Goal: Transaction & Acquisition: Purchase product/service

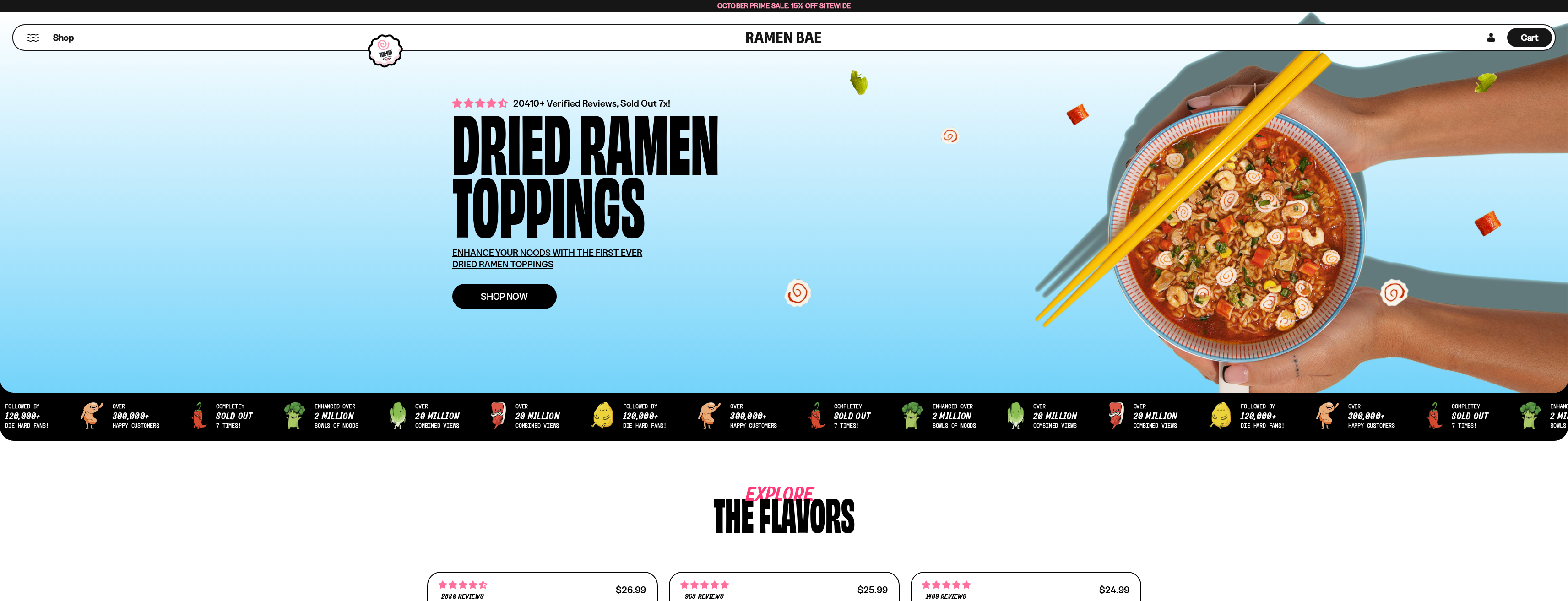
click at [523, 288] on link "Shop Now" at bounding box center [504, 296] width 104 height 25
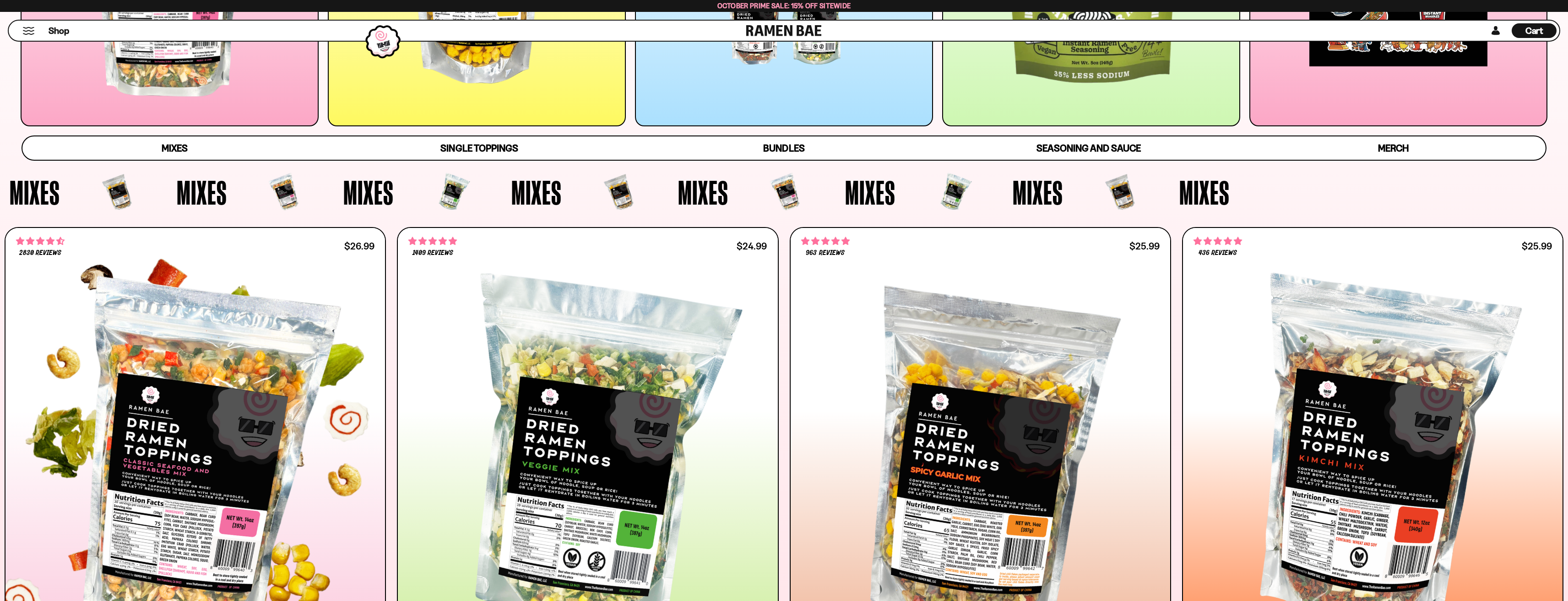
scroll to position [408, 0]
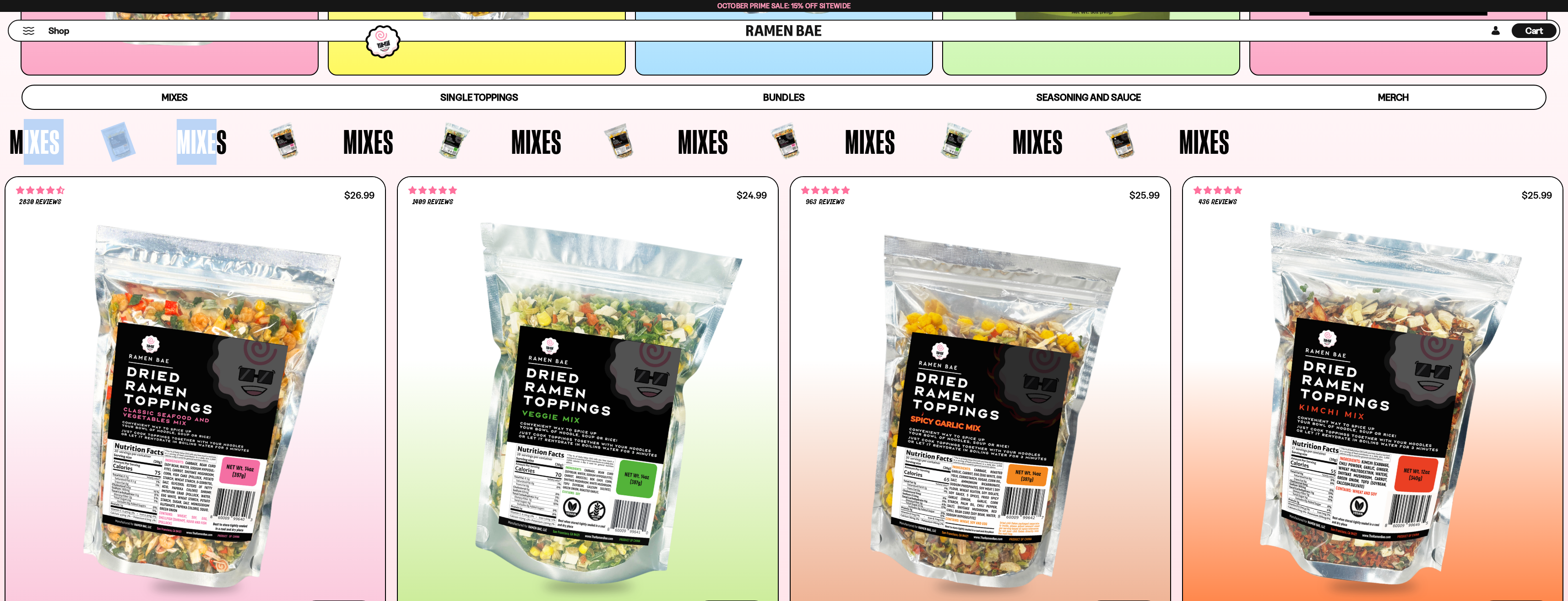
drag, startPoint x: 270, startPoint y: 153, endPoint x: 69, endPoint y: 150, distance: 201.0
click at [50, 154] on span "Mixes" at bounding box center [35, 141] width 50 height 34
drag, startPoint x: 73, startPoint y: 147, endPoint x: 309, endPoint y: 141, distance: 236.1
click at [309, 141] on div "Mixes Mixes Mixes Mixes Mixes" at bounding box center [601, 141] width 1504 height 46
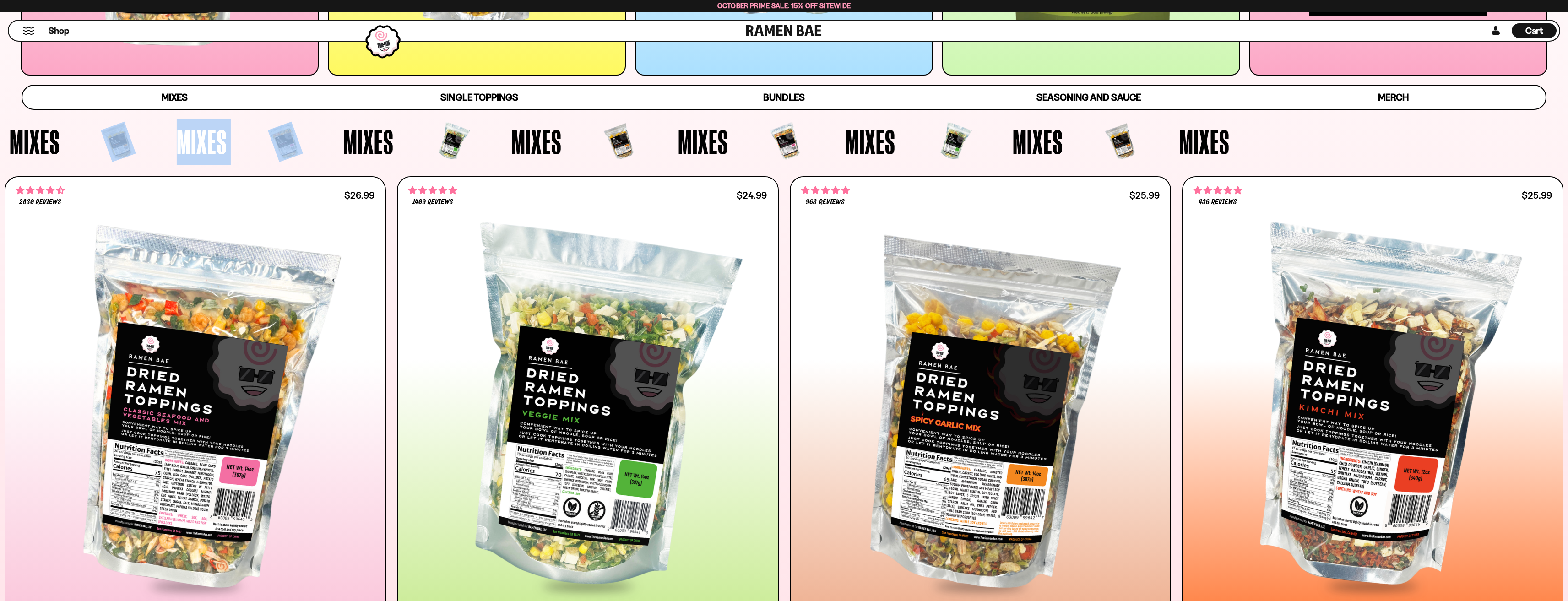
click at [309, 141] on div "Mixes" at bounding box center [333, 141] width 167 height 46
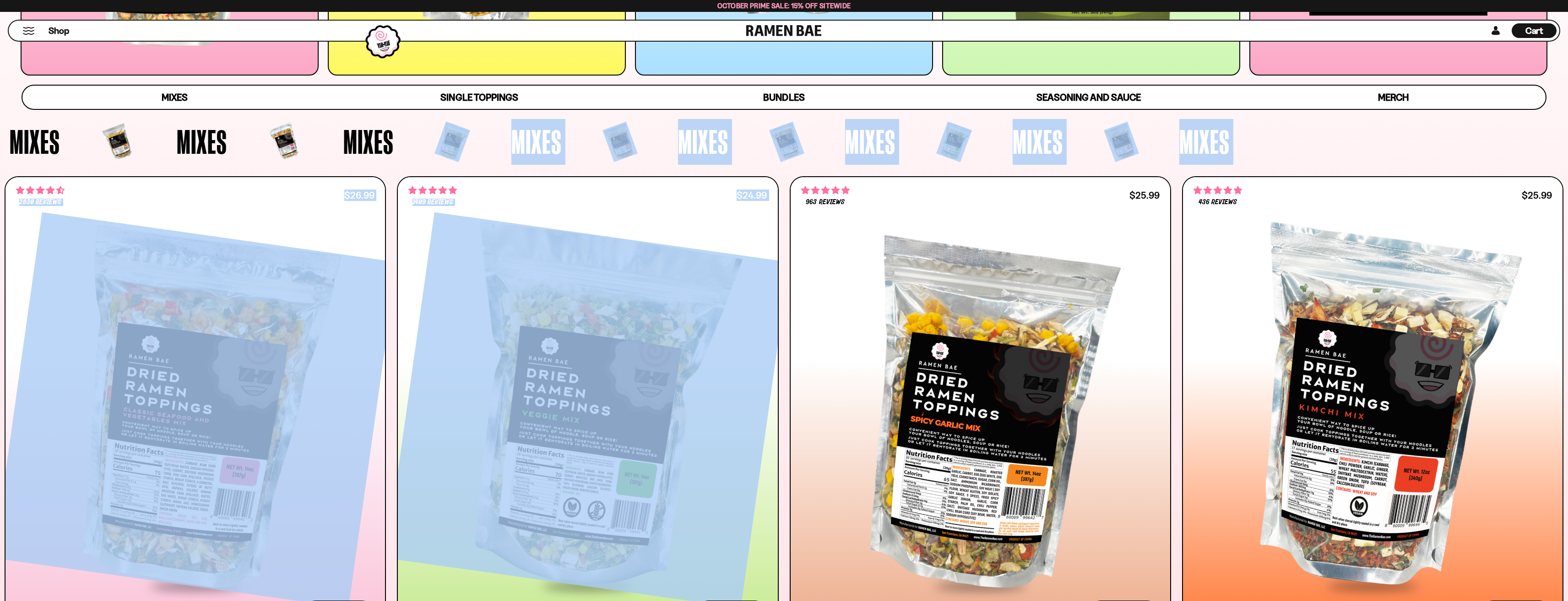
drag, startPoint x: 392, startPoint y: 141, endPoint x: 816, endPoint y: 166, distance: 424.7
click at [708, 153] on span "Mixes" at bounding box center [703, 141] width 50 height 34
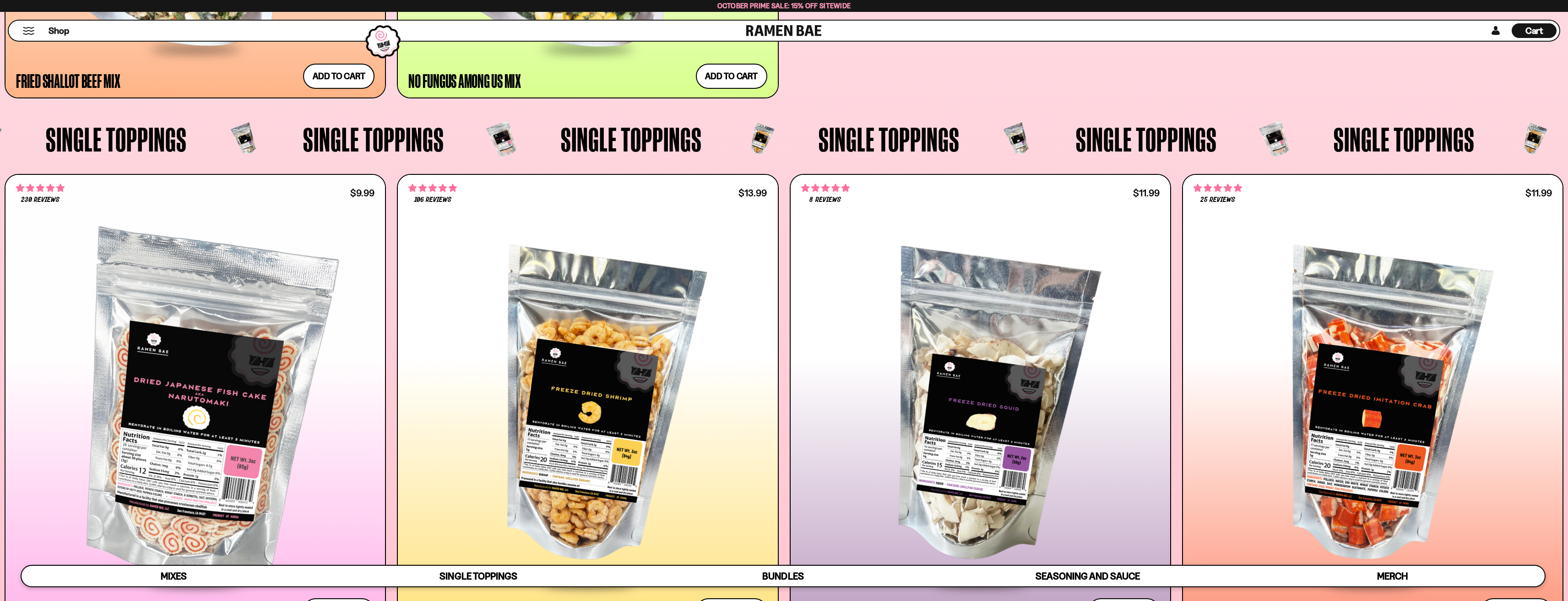
scroll to position [1410, 0]
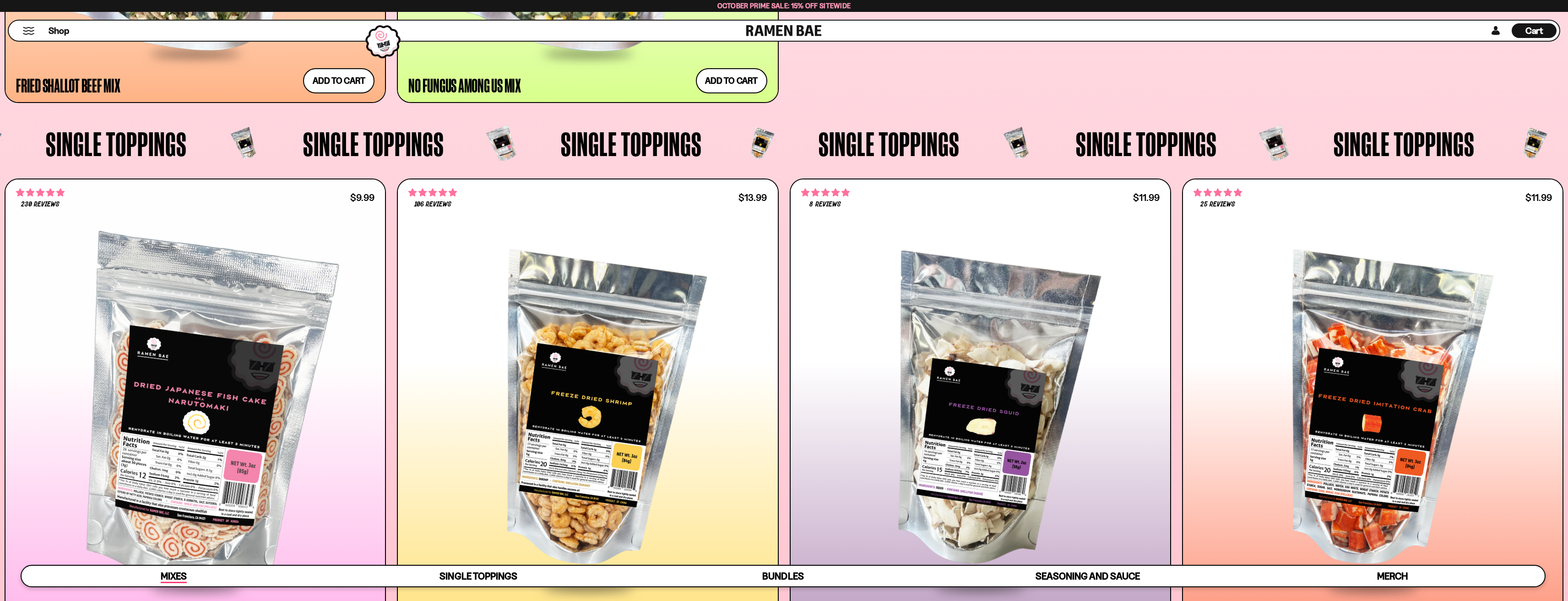
click at [179, 571] on span "Mixes" at bounding box center [173, 577] width 26 height 13
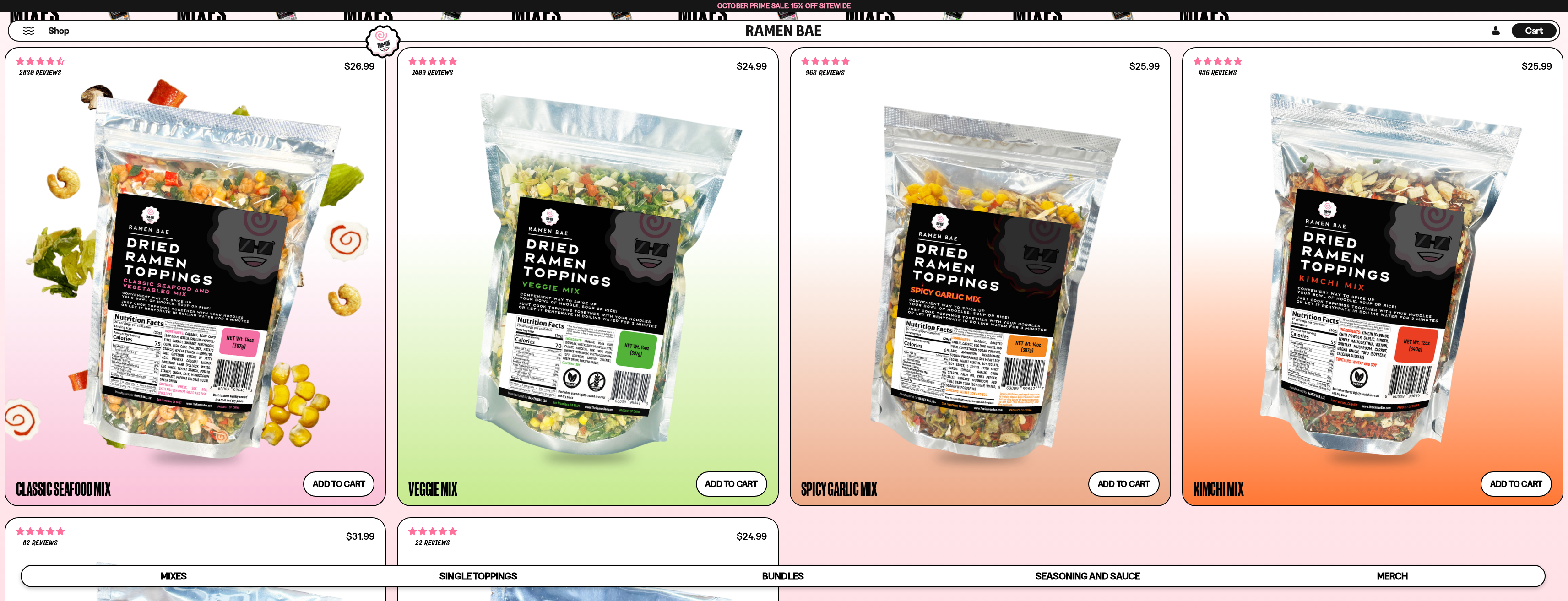
scroll to position [529, 0]
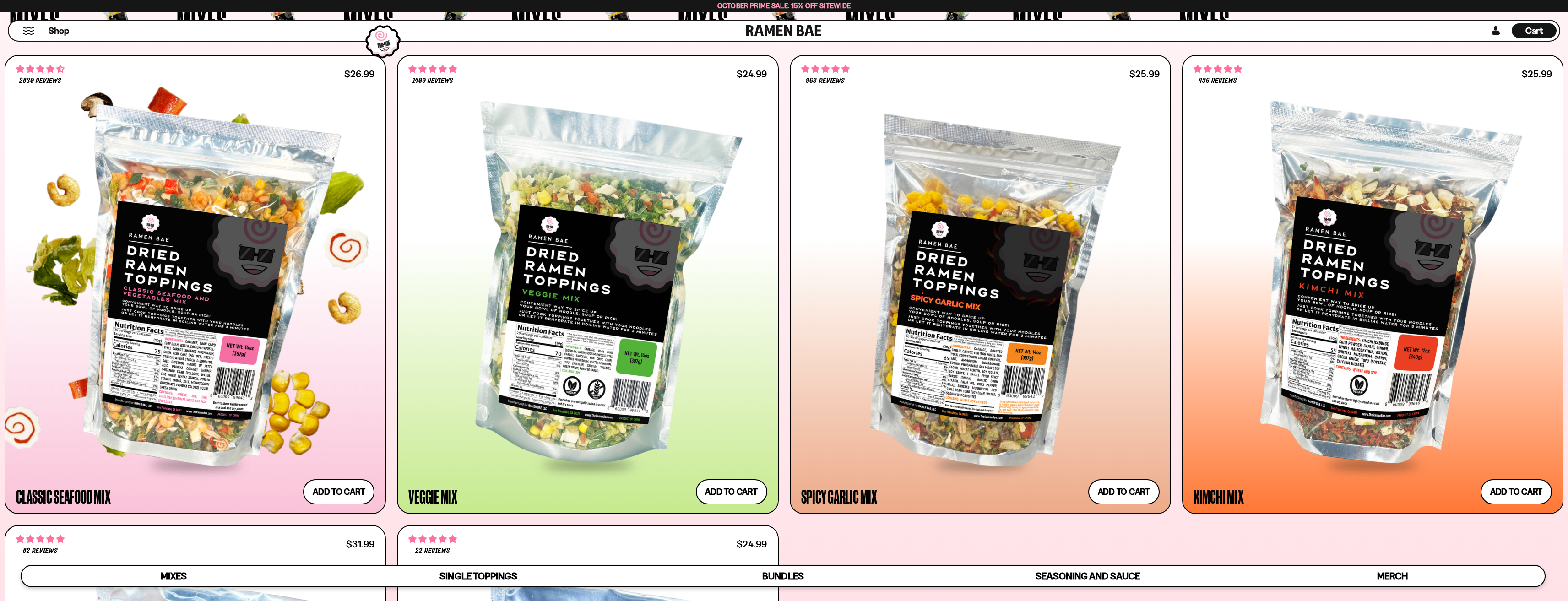
click at [331, 215] on div at bounding box center [195, 289] width 358 height 349
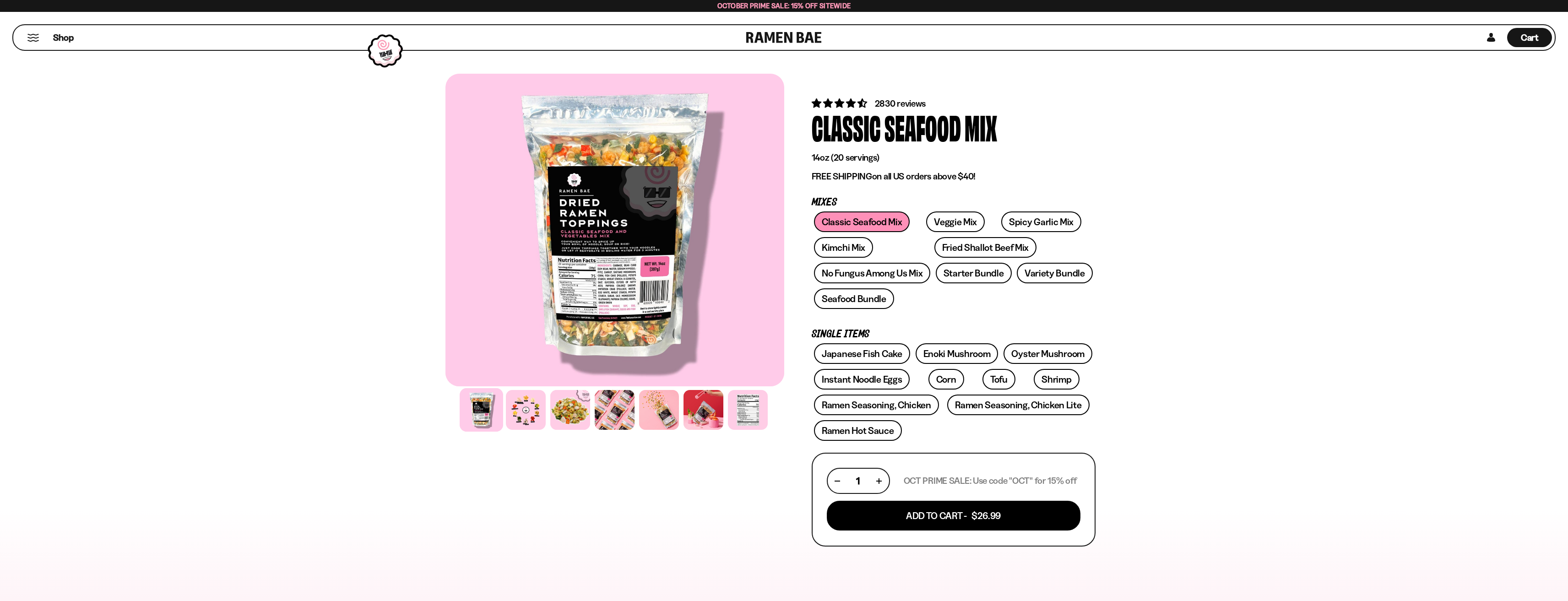
click at [1290, 279] on div at bounding box center [784, 533] width 1568 height 947
drag, startPoint x: 514, startPoint y: 424, endPoint x: 530, endPoint y: 417, distance: 17.5
click at [519, 423] on div at bounding box center [526, 410] width 44 height 44
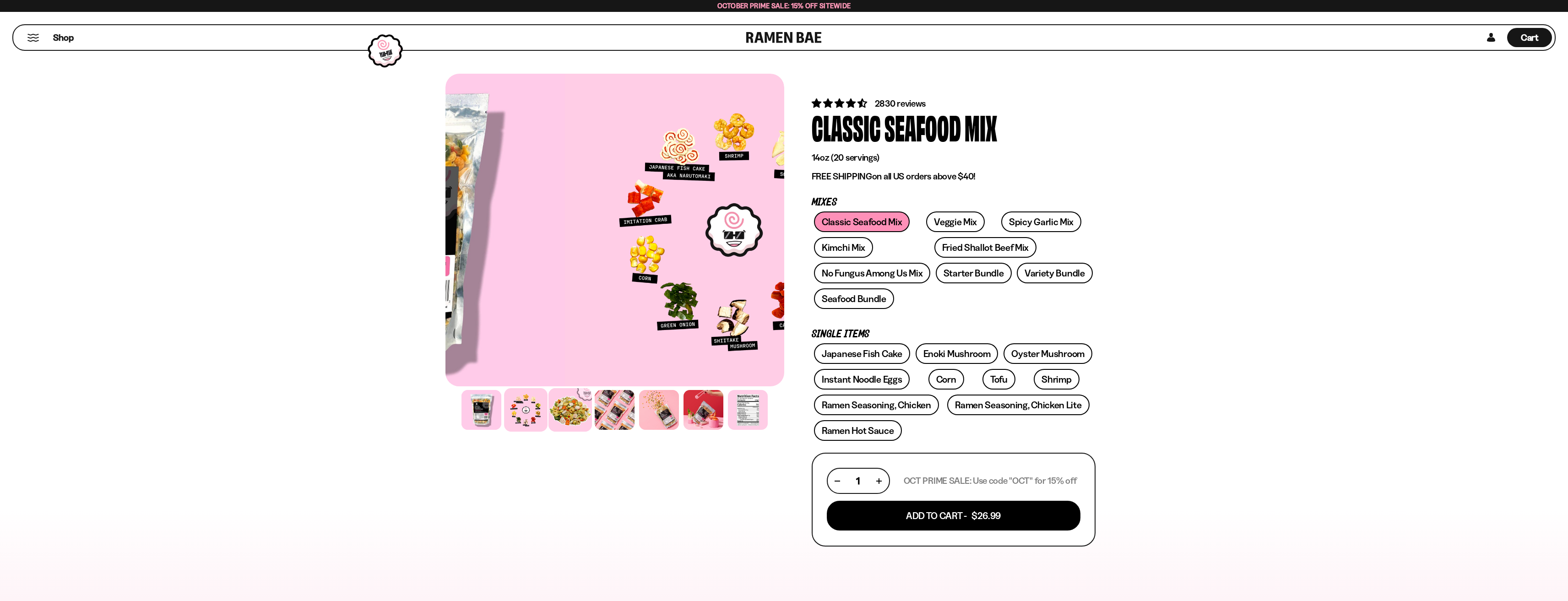
click at [571, 406] on div at bounding box center [570, 410] width 44 height 44
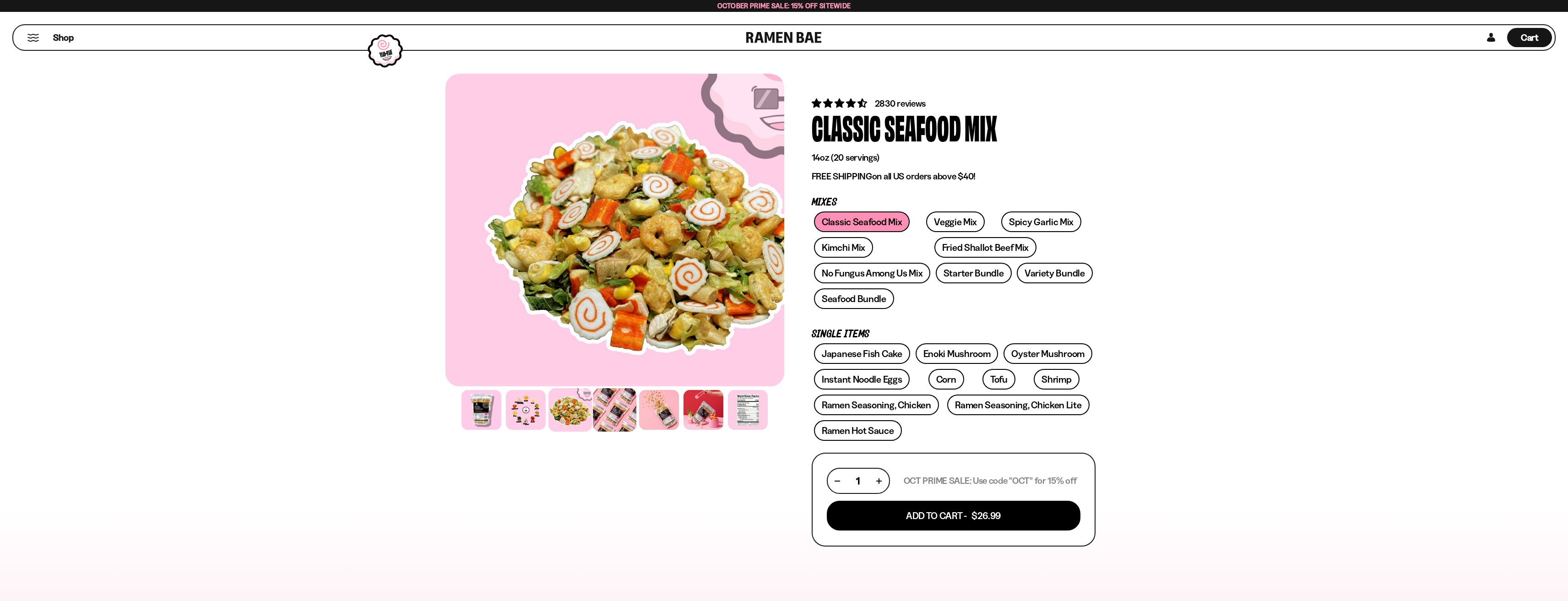
click at [607, 401] on div at bounding box center [615, 410] width 44 height 44
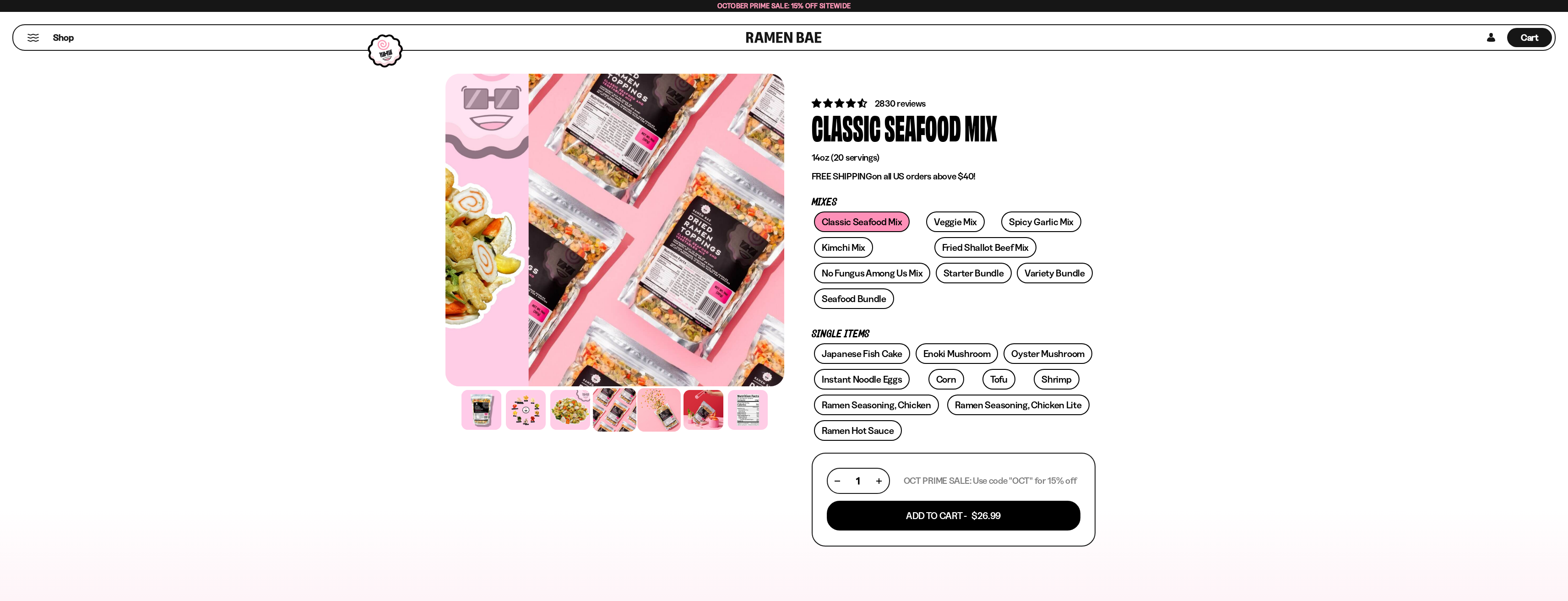
drag, startPoint x: 656, startPoint y: 402, endPoint x: 662, endPoint y: 401, distance: 6.1
click at [659, 401] on div at bounding box center [659, 410] width 44 height 44
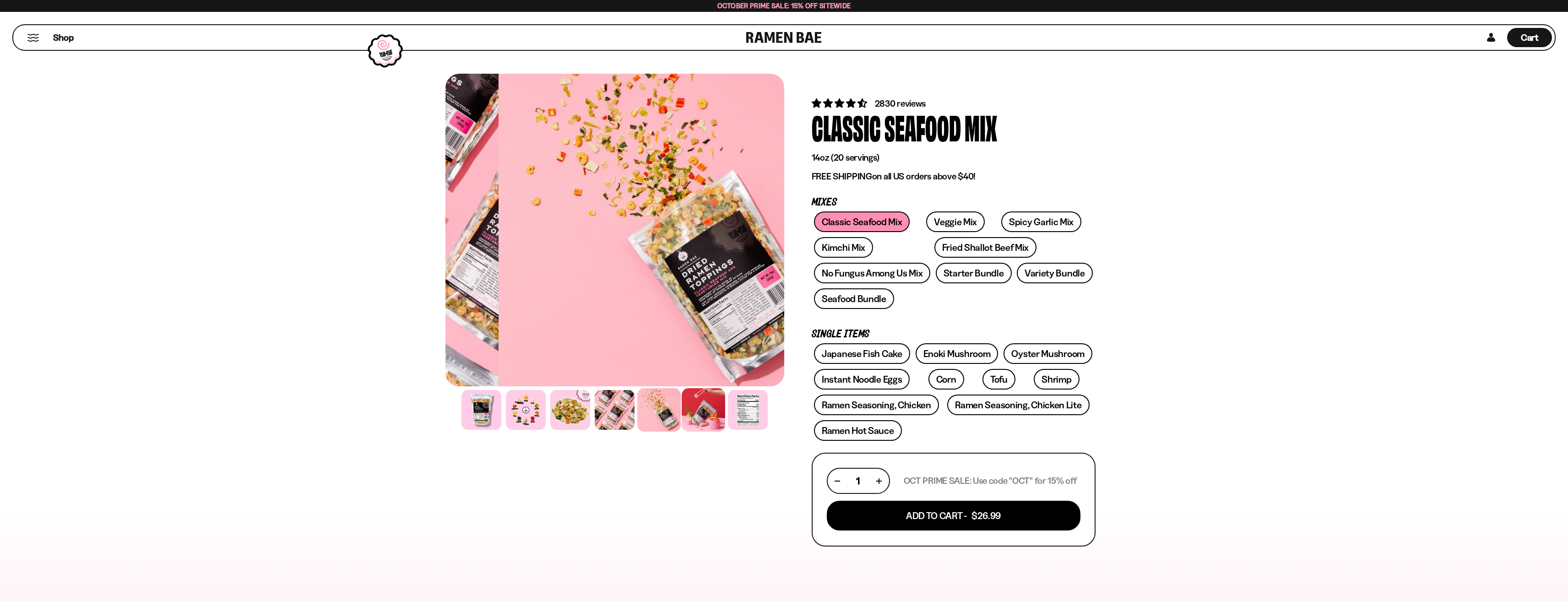
click at [701, 403] on div at bounding box center [703, 410] width 44 height 44
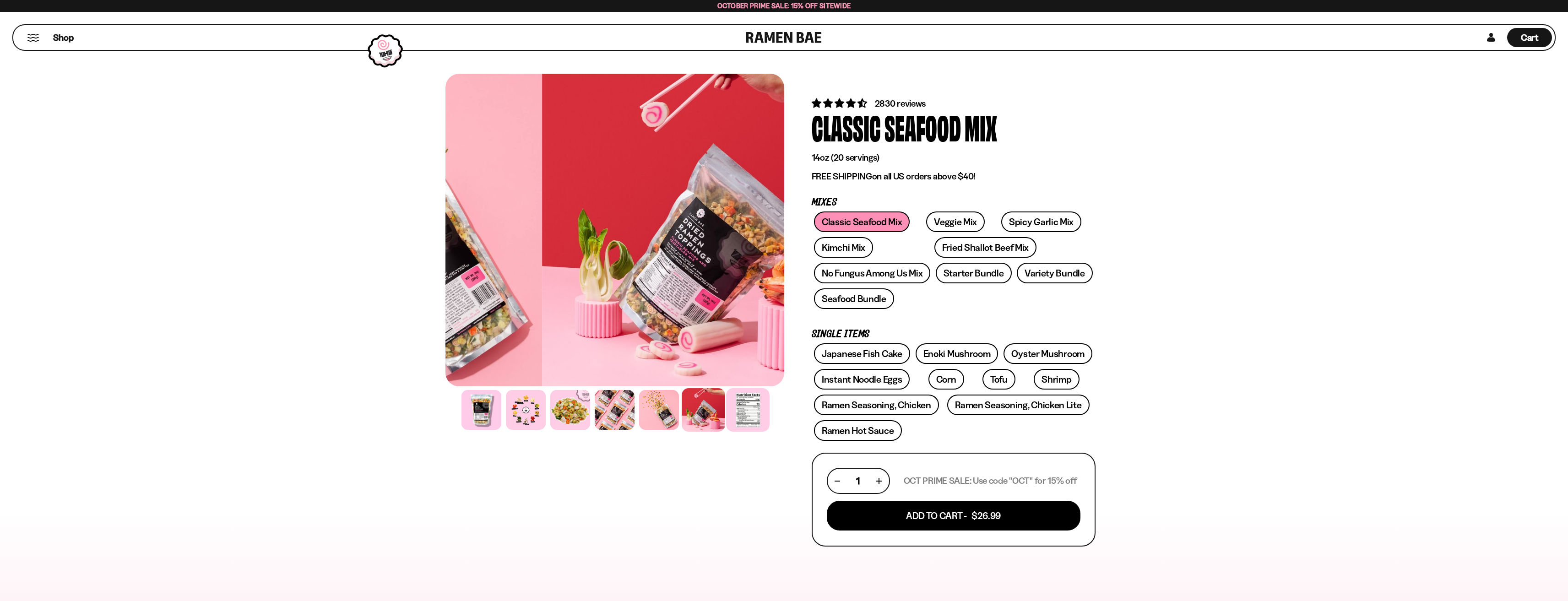
click at [737, 410] on div at bounding box center [748, 410] width 44 height 44
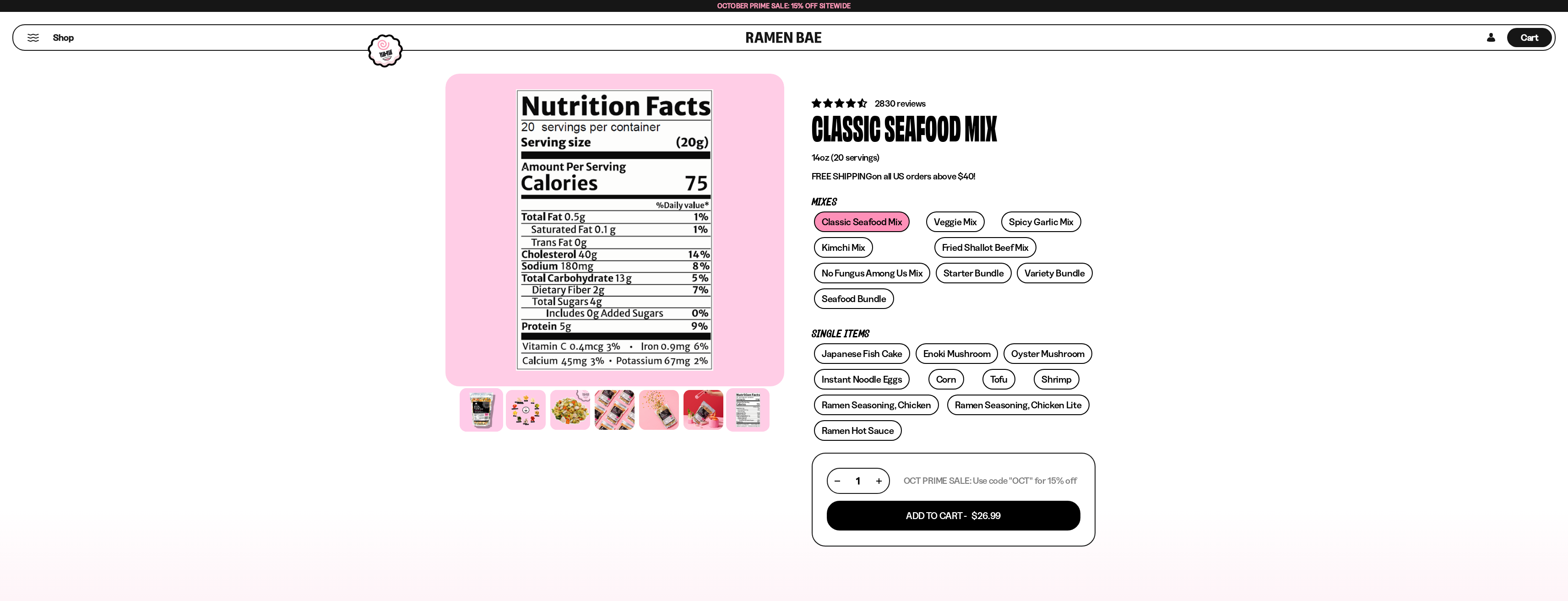
click at [482, 417] on div at bounding box center [482, 410] width 44 height 44
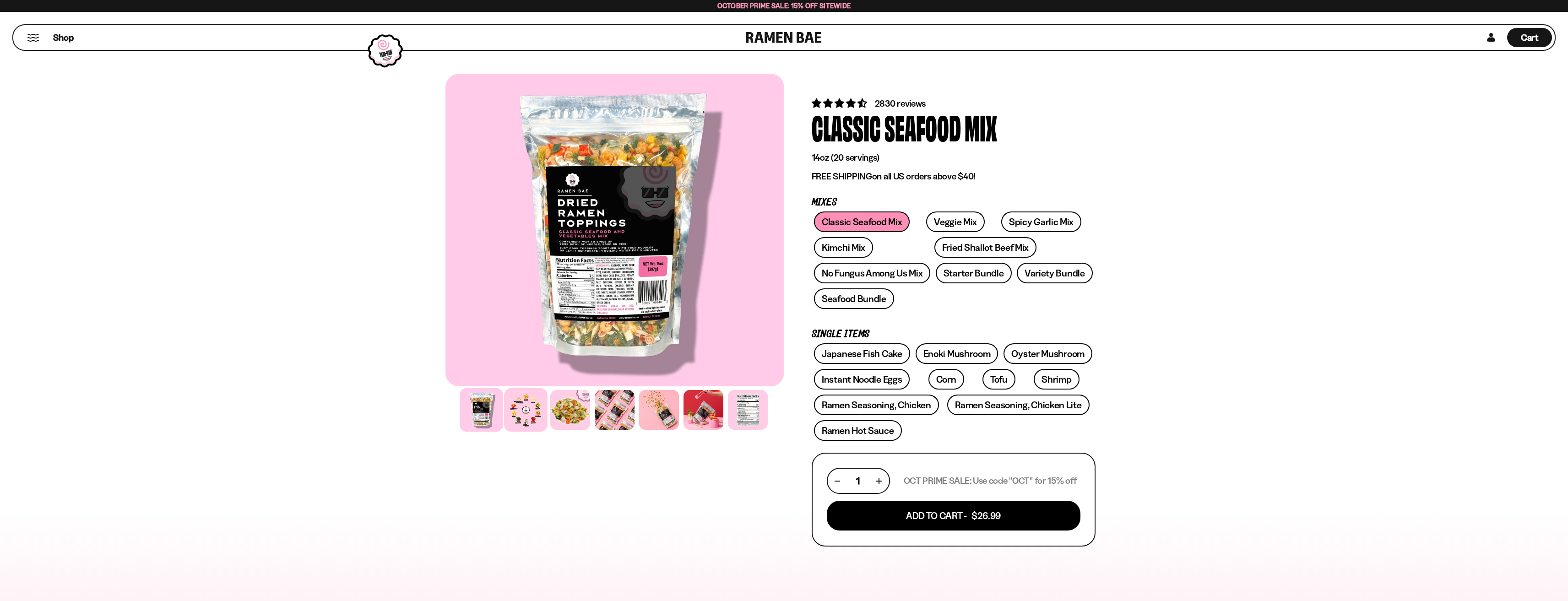
click at [532, 404] on div at bounding box center [526, 410] width 44 height 44
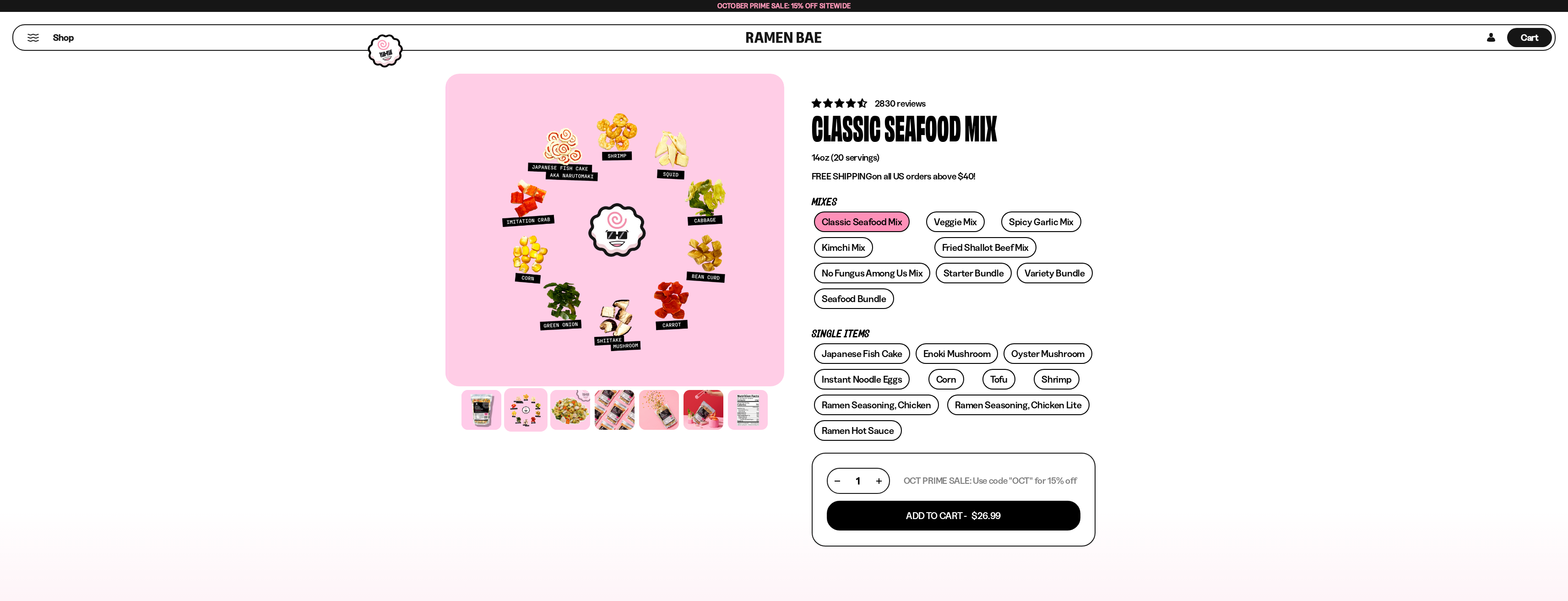
click at [442, 279] on div at bounding box center [784, 514] width 732 height 880
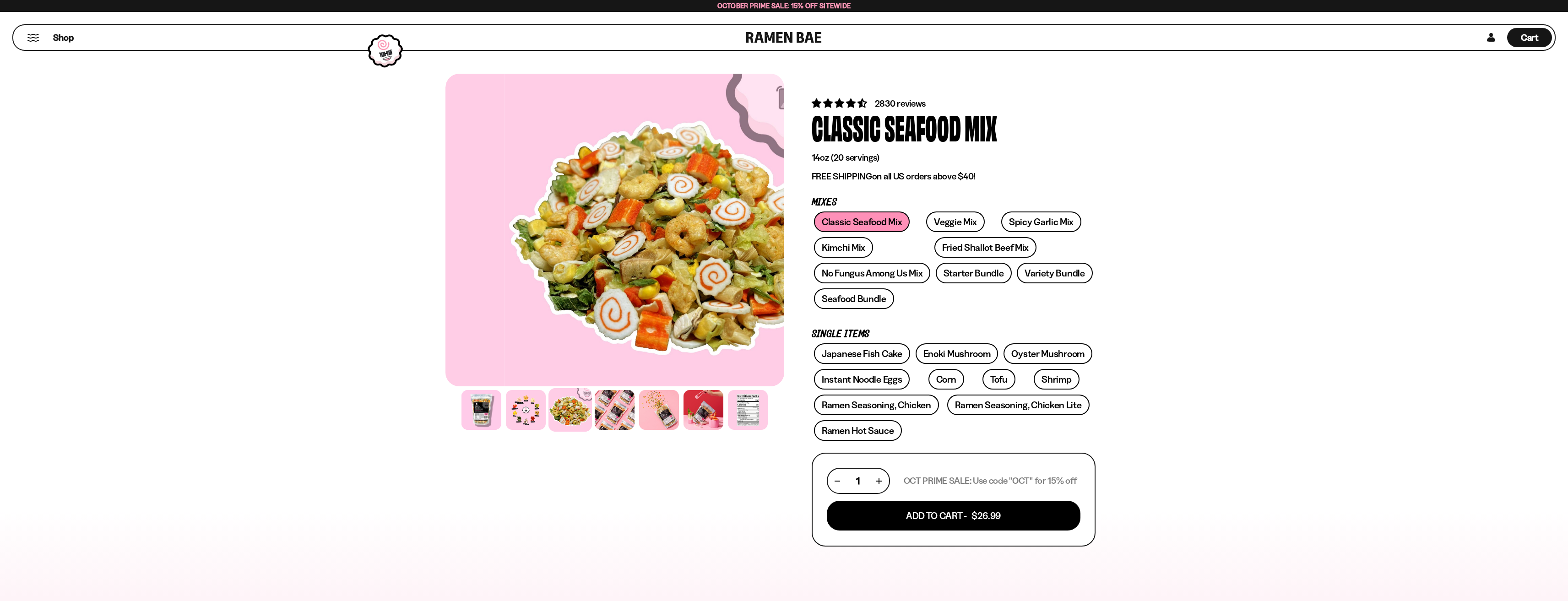
click at [509, 274] on div at bounding box center [673, 230] width 339 height 313
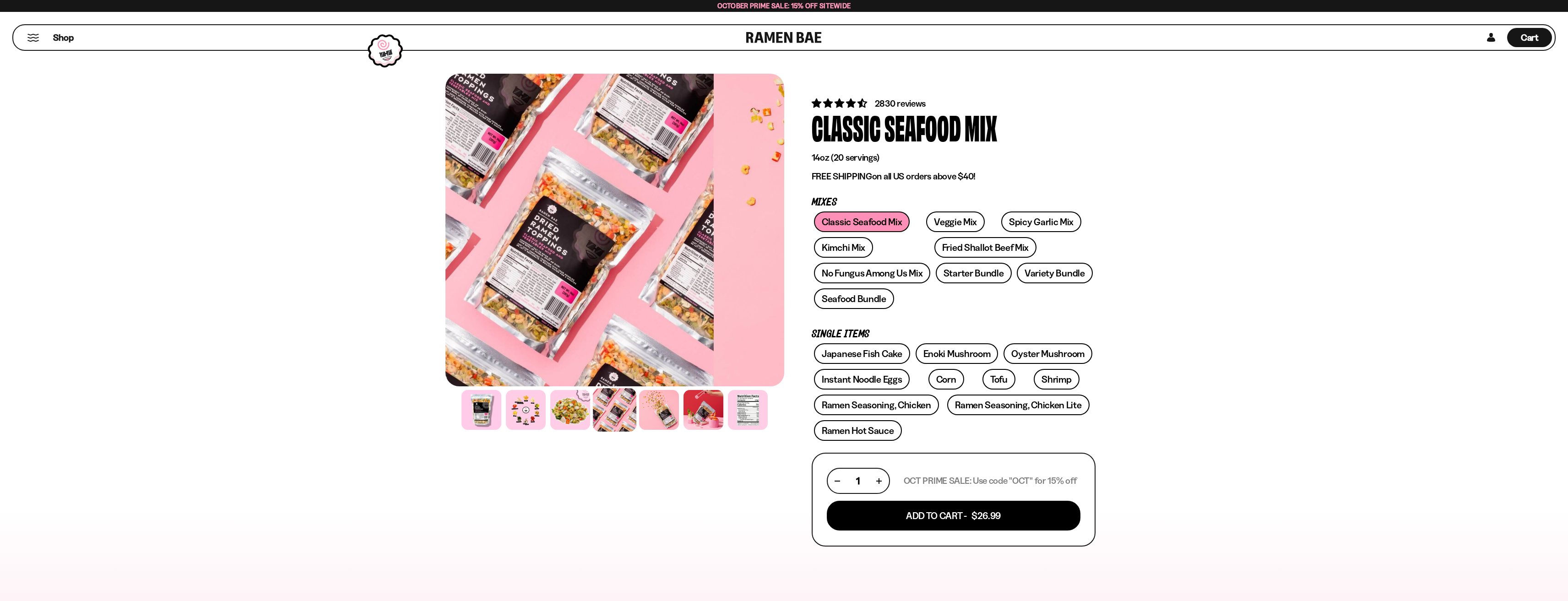
click at [507, 273] on div at bounding box center [544, 230] width 339 height 313
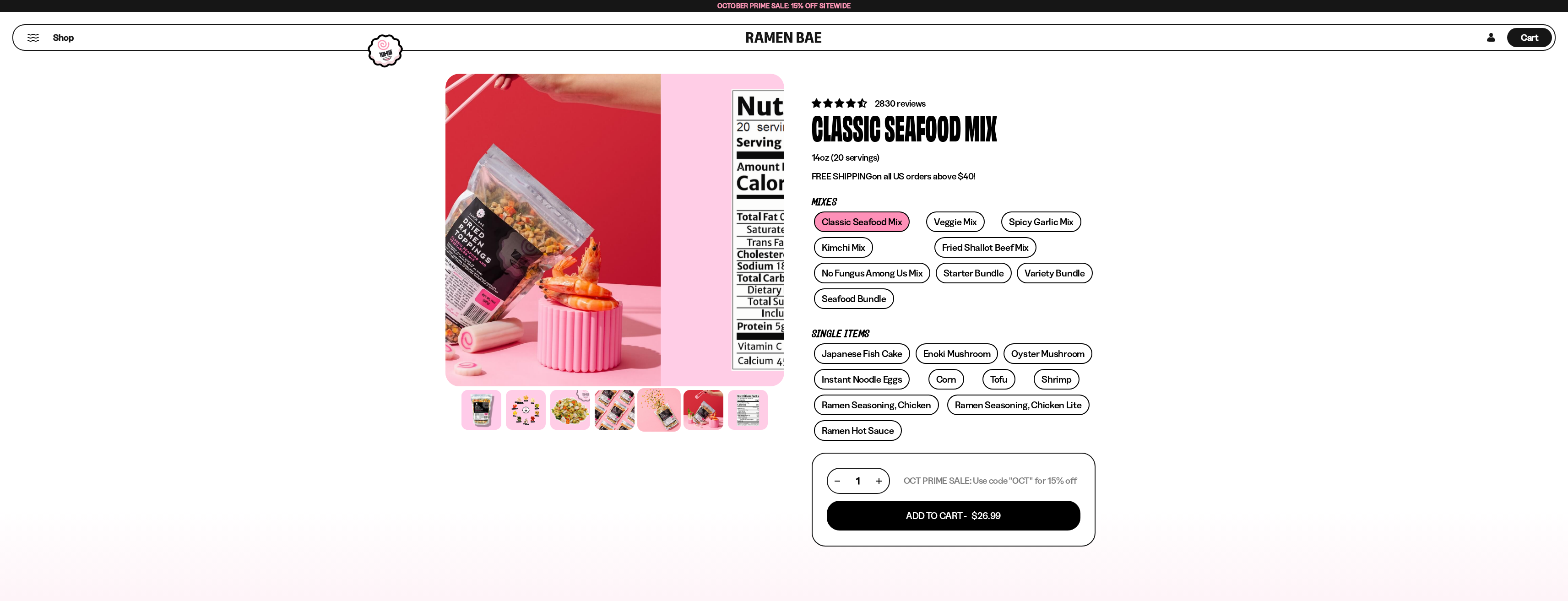
click at [117, 322] on div at bounding box center [784, 533] width 1568 height 947
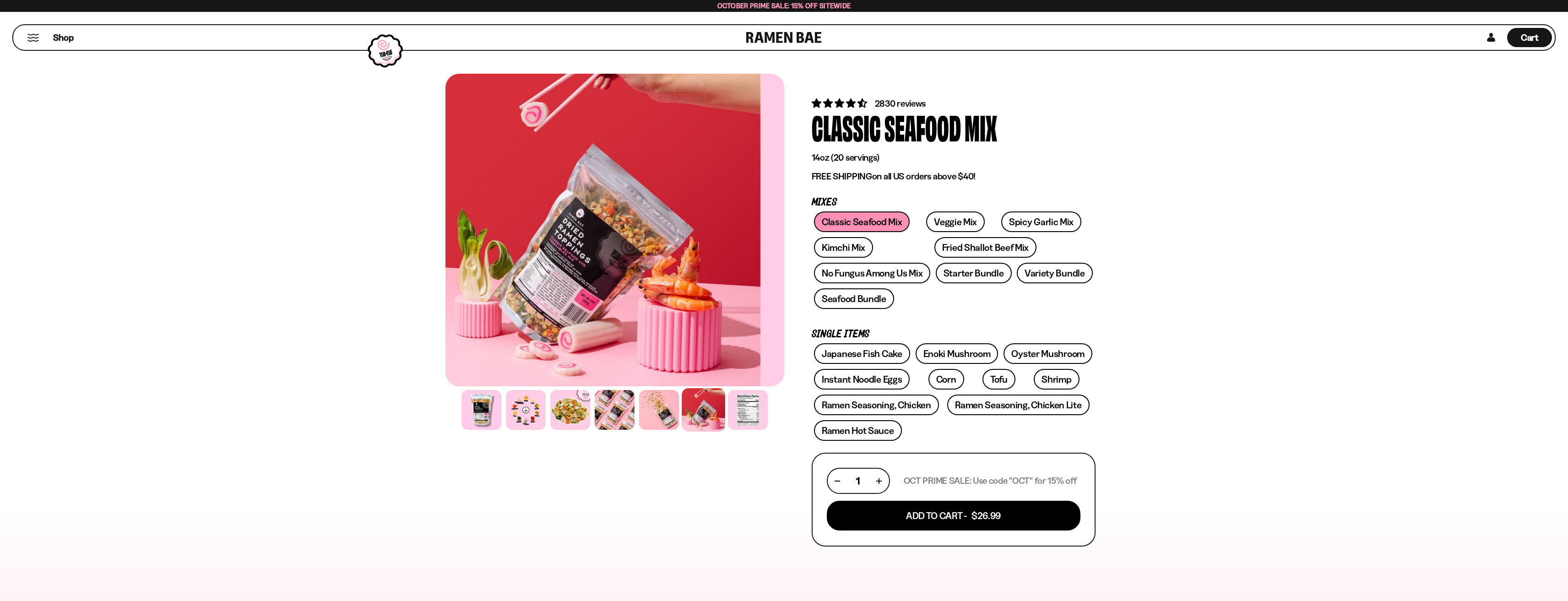
click at [602, 226] on div at bounding box center [590, 230] width 339 height 313
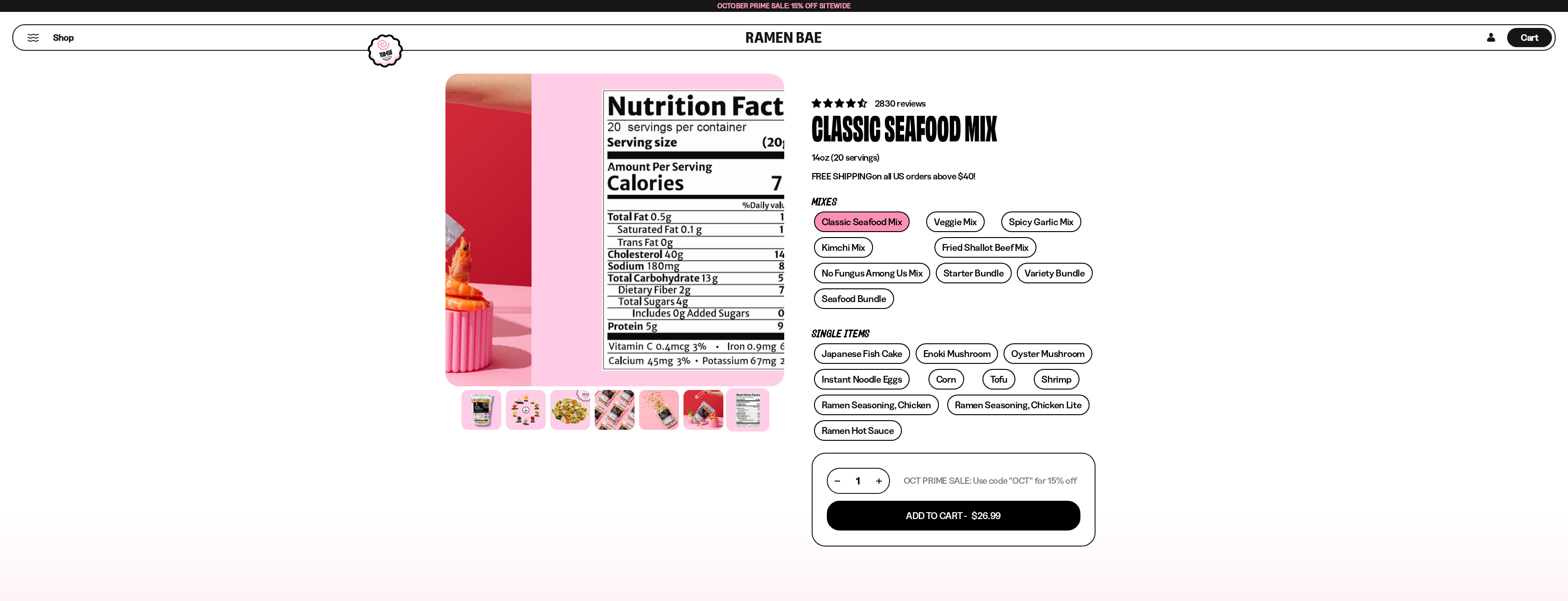
click at [764, 225] on div at bounding box center [700, 230] width 339 height 313
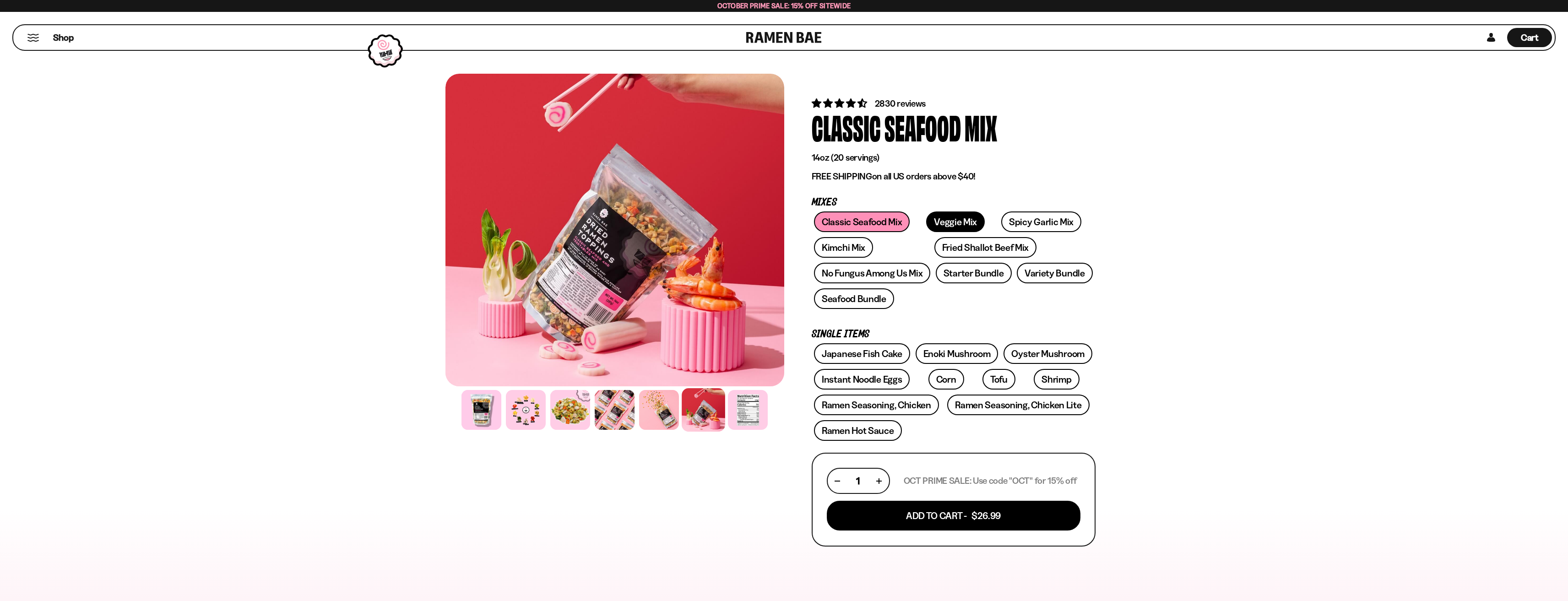
click at [942, 218] on link "Veggie Mix" at bounding box center [955, 222] width 58 height 21
click at [1035, 223] on link "Spicy Garlic Mix" at bounding box center [1041, 222] width 80 height 21
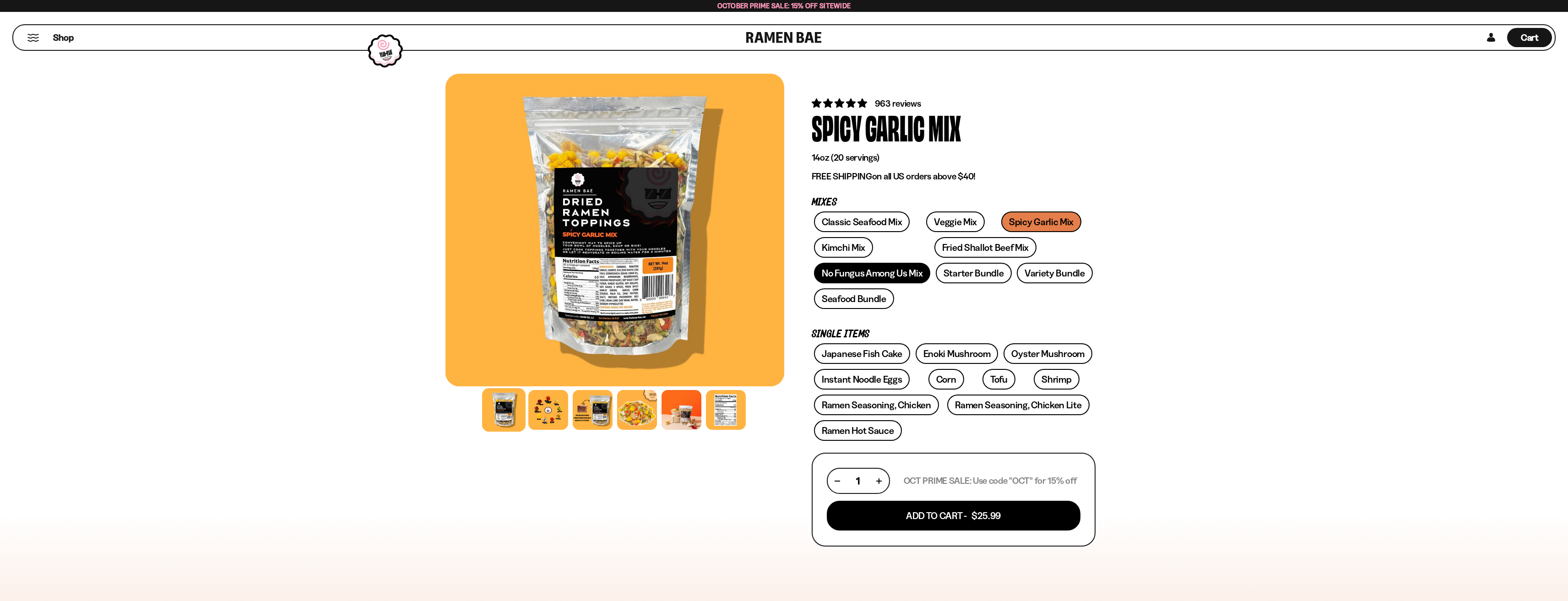
click at [836, 268] on link "No Fungus Among Us Mix" at bounding box center [872, 273] width 116 height 21
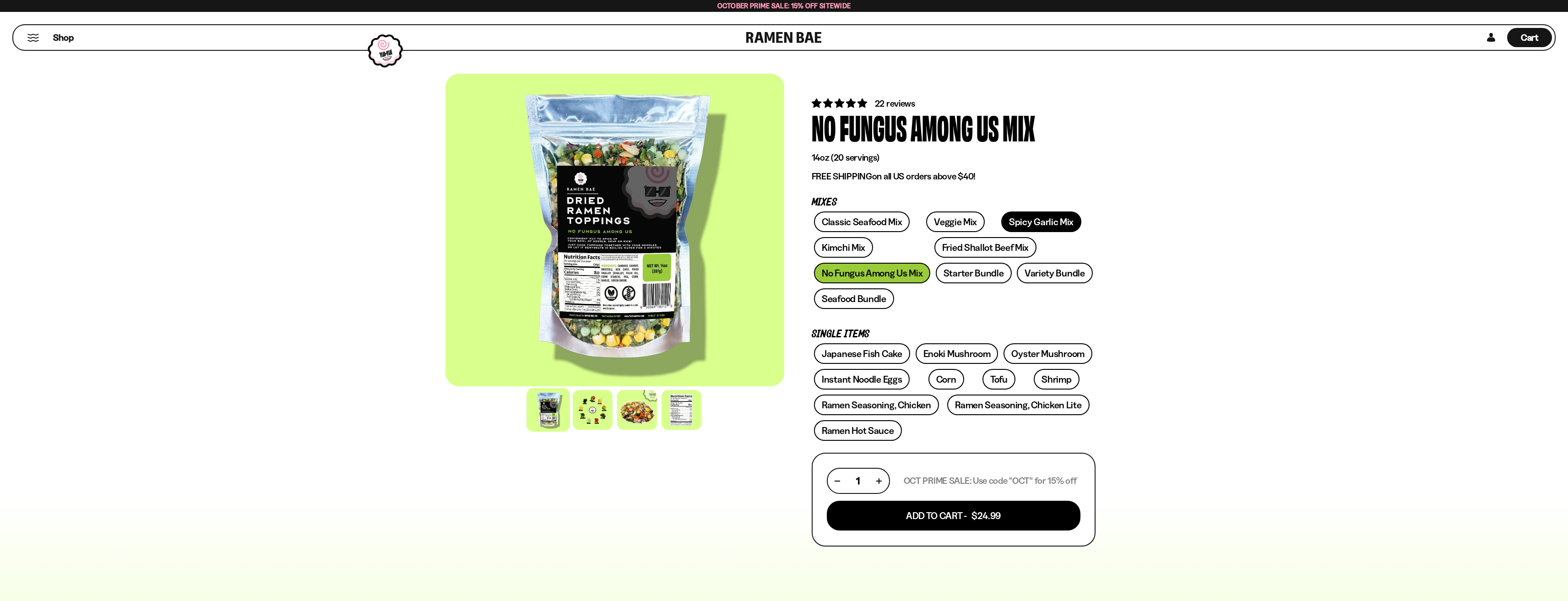
click at [1041, 225] on link "Spicy Garlic Mix" at bounding box center [1041, 222] width 80 height 21
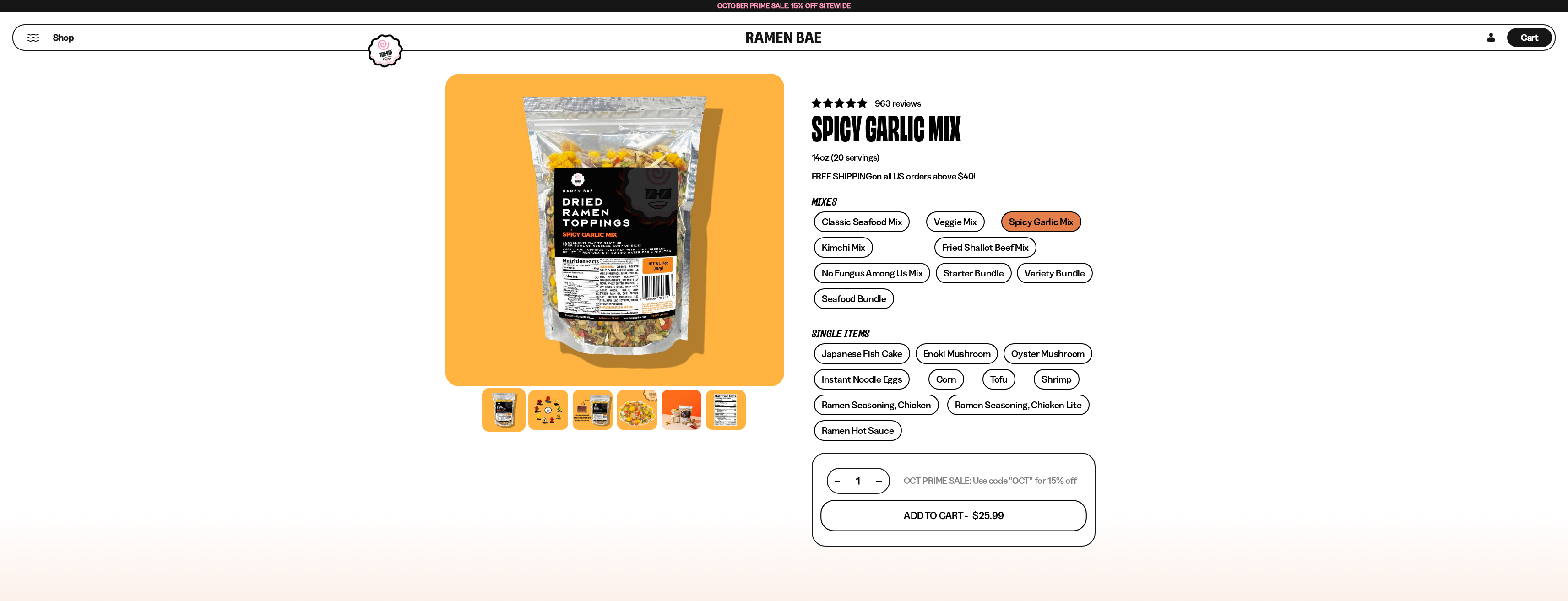
click at [927, 503] on button "Add To Cart - $25.99" at bounding box center [953, 516] width 267 height 31
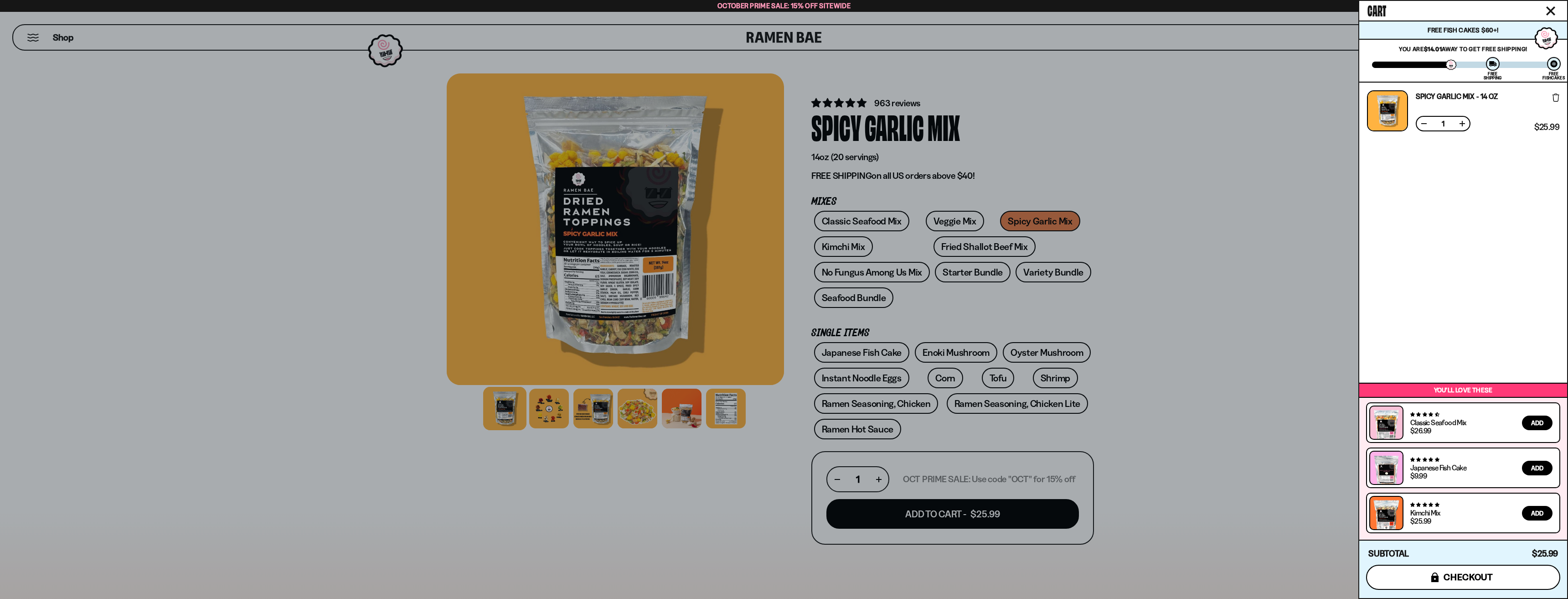
click at [1439, 580] on button "icons8-lock checkout" at bounding box center [1463, 577] width 194 height 25
